Goal: Communication & Community: Answer question/provide support

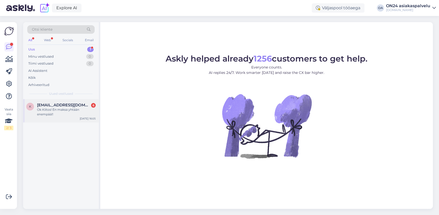
click at [53, 112] on div "Ok Kiitos! En maksa yhtään enempää!!" at bounding box center [66, 111] width 59 height 9
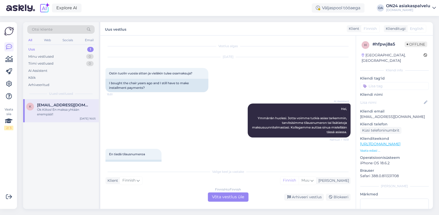
scroll to position [60, 0]
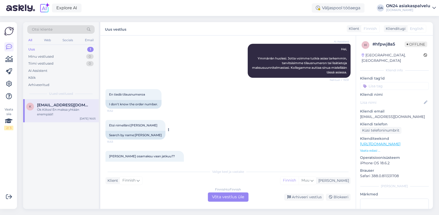
drag, startPoint x: 164, startPoint y: 126, endPoint x: 131, endPoint y: 126, distance: 33.4
click at [131, 126] on div "Etsi nimelläni:Christina Karjalainen 15:53" at bounding box center [135, 125] width 60 height 11
copy span "Christina Karjalainen"
click at [222, 196] on div "Finnish to Finnish Võta vestlus üle" at bounding box center [228, 196] width 41 height 9
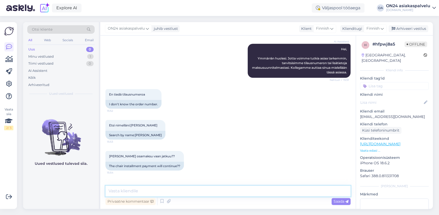
click at [125, 190] on textarea at bounding box center [227, 190] width 245 height 11
paste textarea "21.10.2022 17:41:41"
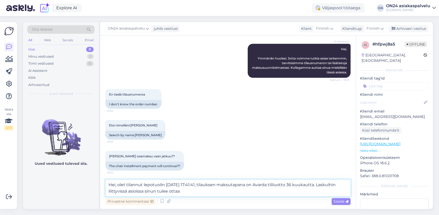
click at [319, 185] on textarea "Hei, olet tilannut lepotuolin 21.10.2022 17:41:41, tilauksen maksutapana on Ava…" at bounding box center [227, 187] width 245 height 17
click at [269, 194] on textarea "Hei, olet tilannut lepotuolin 21.10.2022 17:41:41, tilauksen maksutapana on Ava…" at bounding box center [227, 187] width 245 height 17
type textarea "Hei, olet tilannut lepotuolin 21.10.2022 17:41:41, tilauksen maksutapana on Ava…"
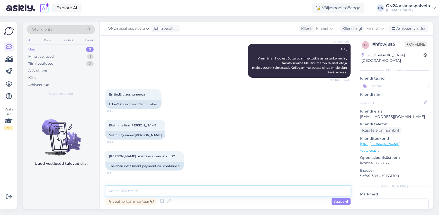
scroll to position [194, 0]
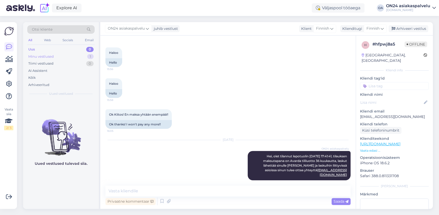
click at [48, 54] on div "Minu vestlused" at bounding box center [40, 56] width 25 height 5
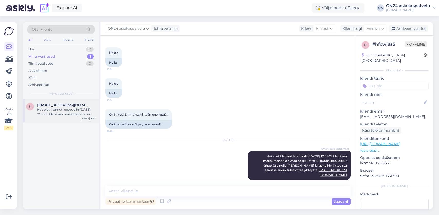
click at [67, 112] on div "Hei, olet tilannut lepotuolin 21.10.2022 17:41:41, tilauksen maksutapana on Ava…" at bounding box center [66, 111] width 59 height 9
click at [415, 31] on div "Arhiveeri vestlus" at bounding box center [409, 28] width 40 height 7
